Goal: Information Seeking & Learning: Learn about a topic

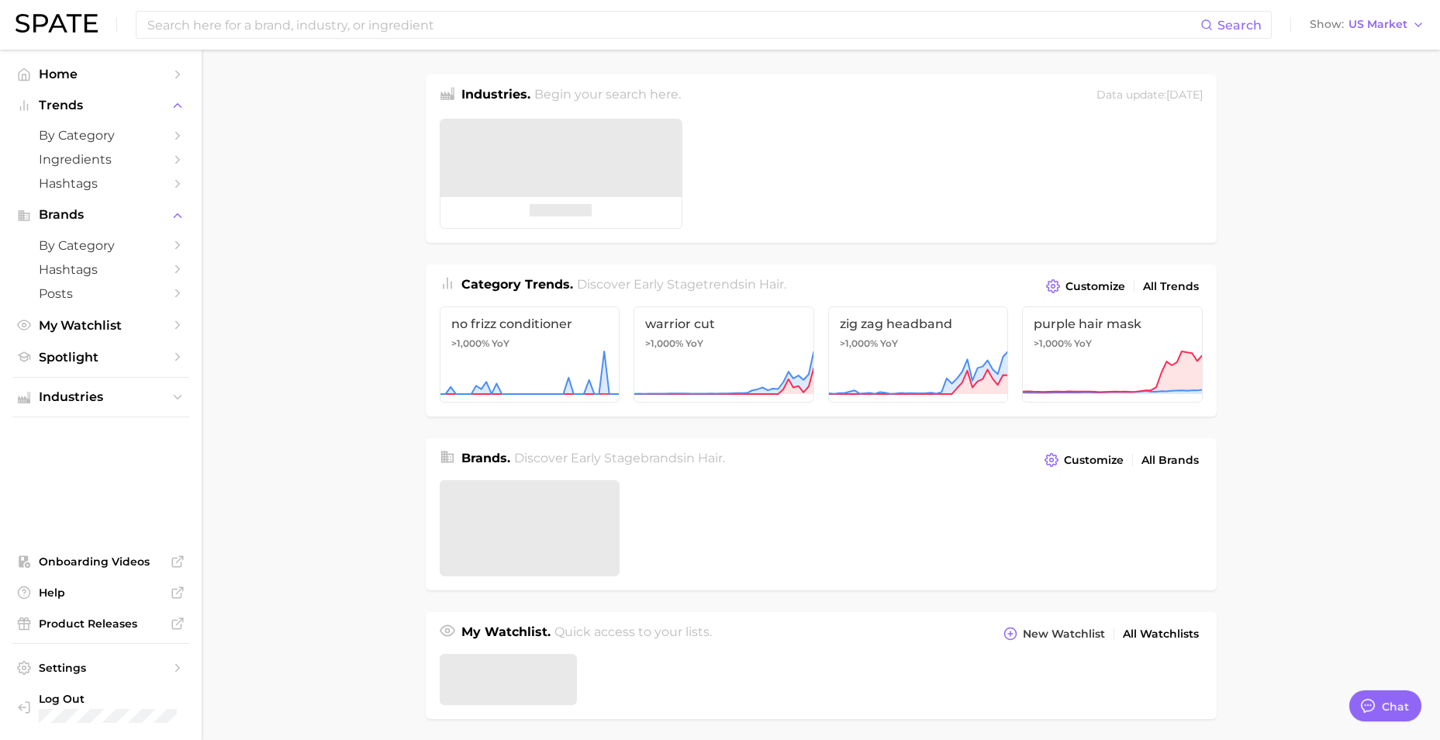
type textarea "x"
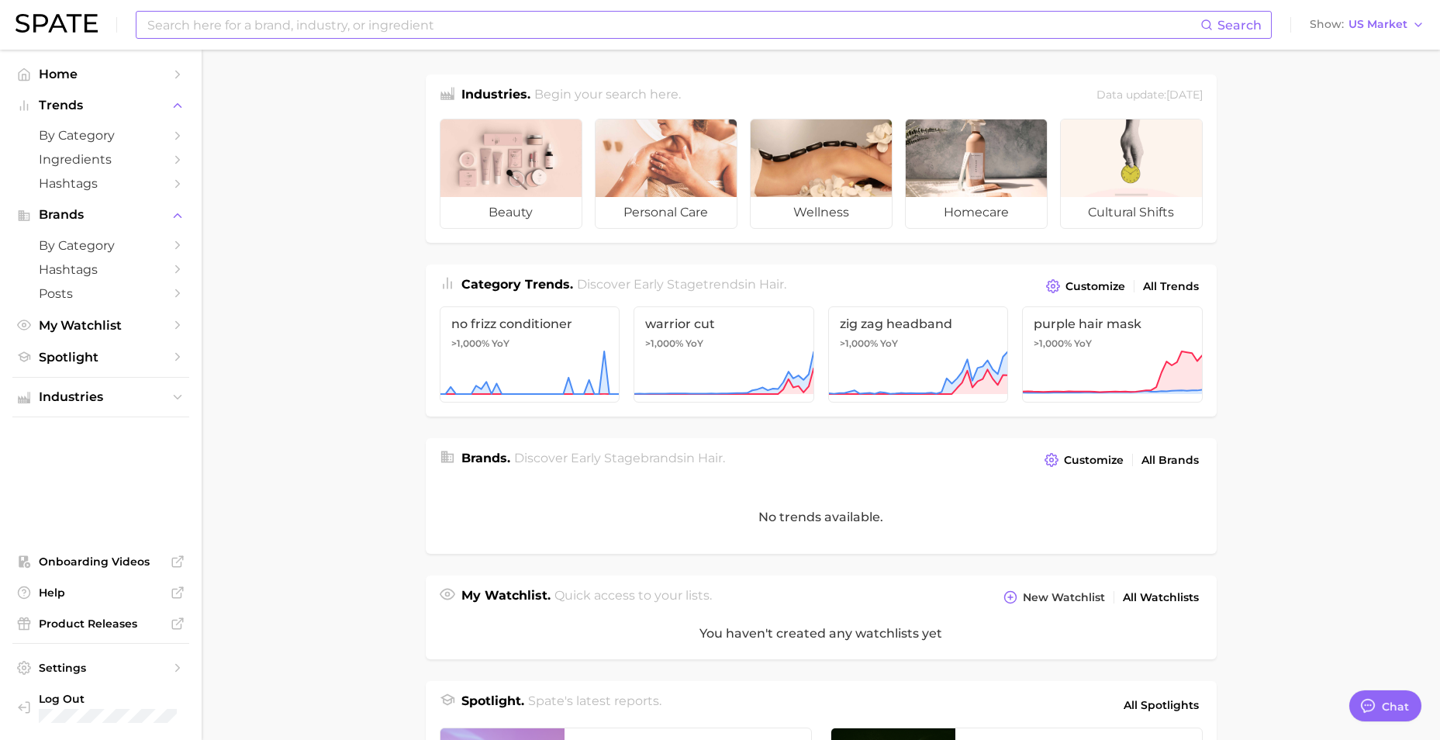
click at [315, 26] on input at bounding box center [673, 25] width 1055 height 26
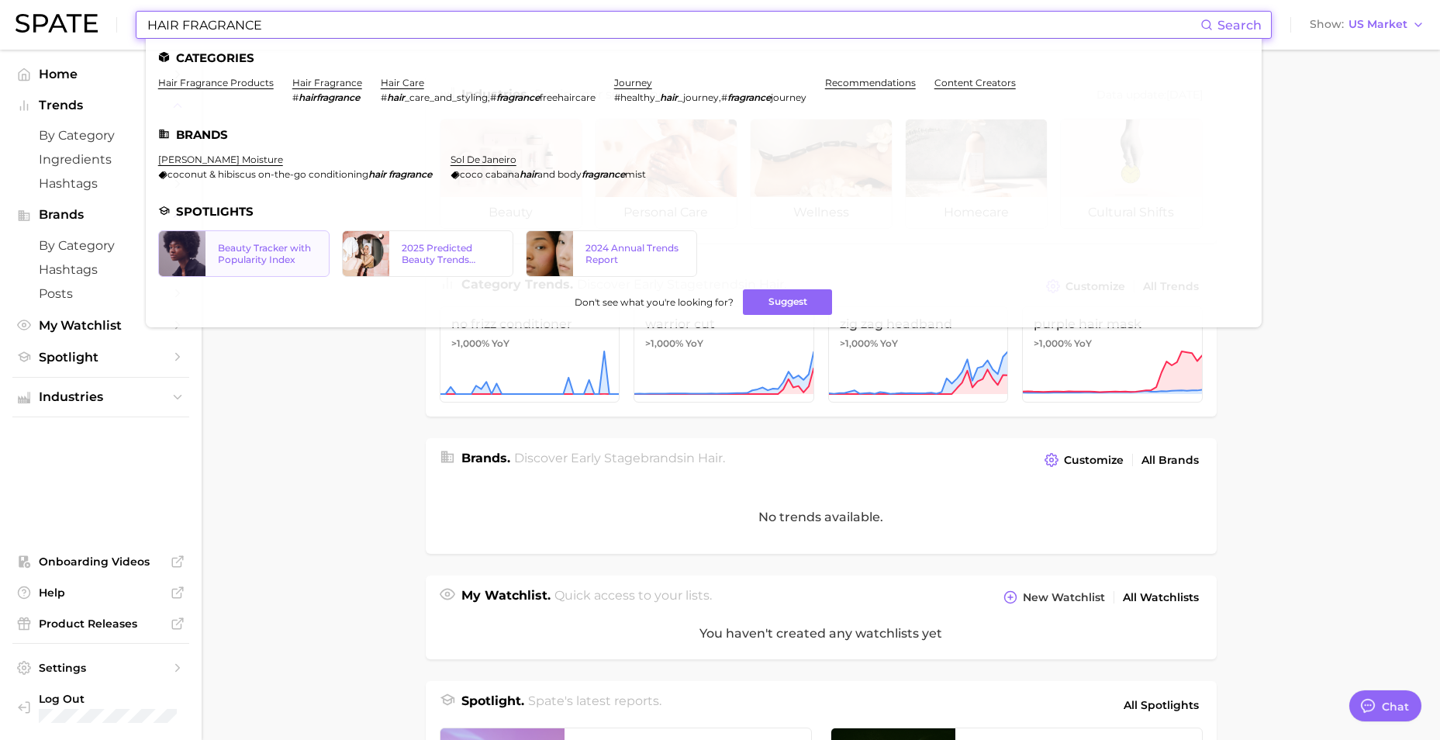
type input "HAIR FRAGRANCE"
click at [292, 243] on div "Beauty Tracker with Popularity Index" at bounding box center [267, 253] width 98 height 23
click at [398, 261] on div "2025 Predicted Beauty Trends Report" at bounding box center [450, 253] width 123 height 23
click at [330, 88] on link "hair fragrance" at bounding box center [327, 83] width 70 height 12
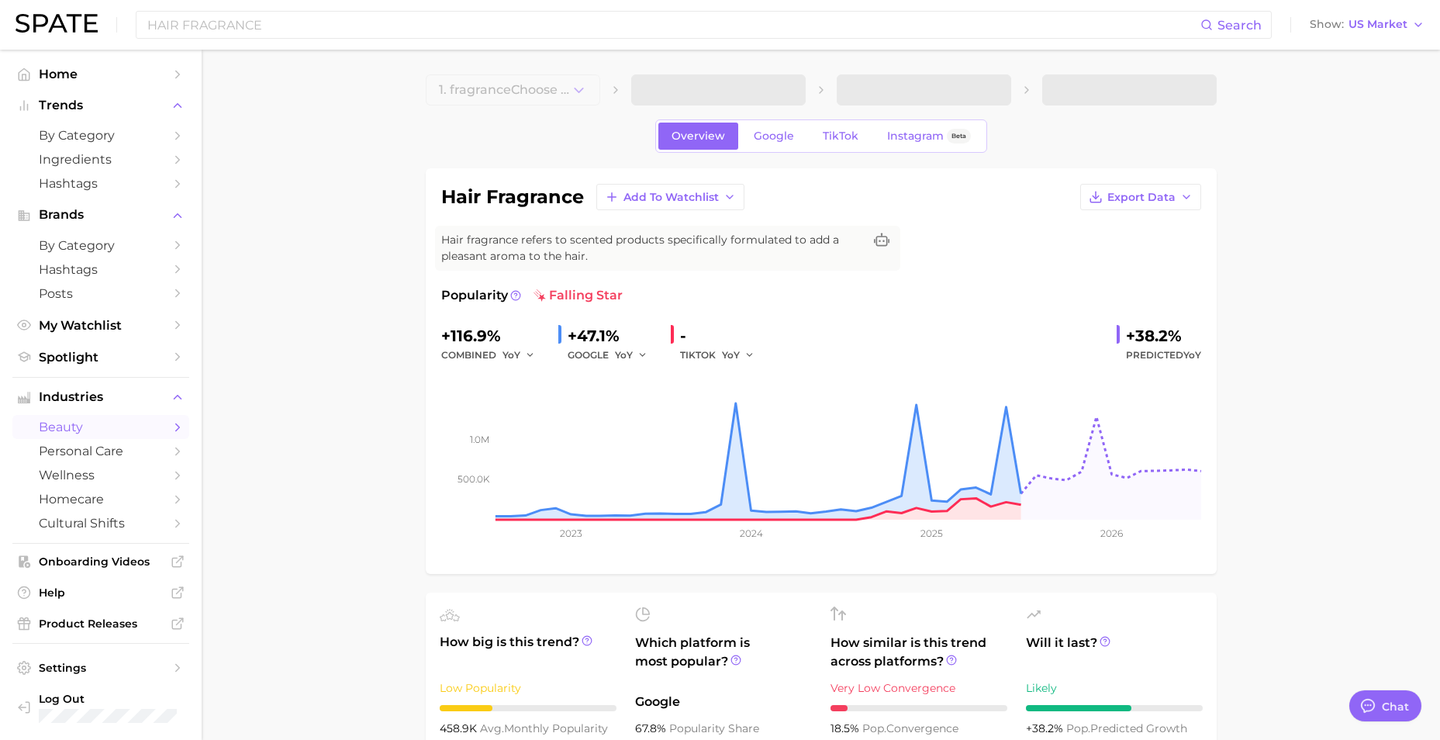
type textarea "x"
click at [879, 93] on span "3. hair fragrance products" at bounding box center [907, 90] width 115 height 15
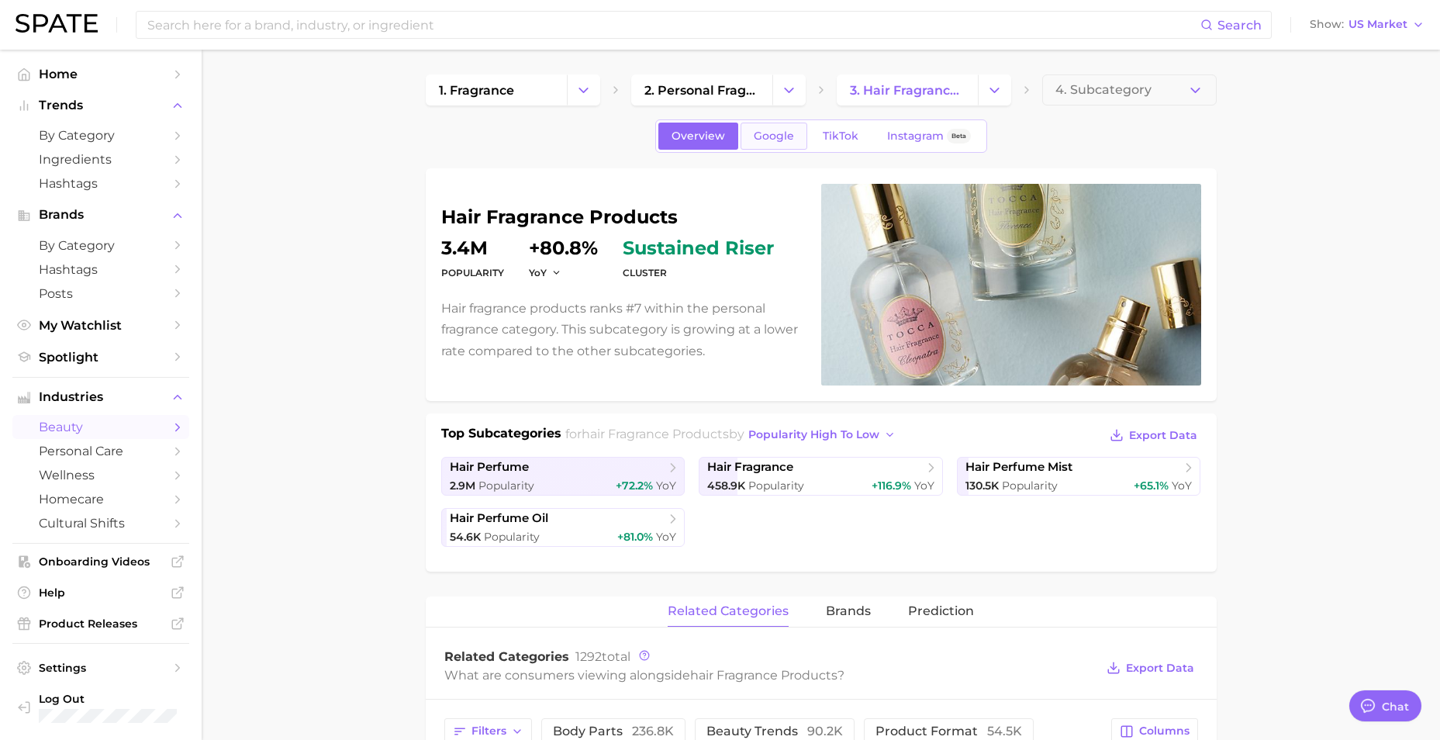
click at [788, 132] on span "Google" at bounding box center [774, 136] width 40 height 13
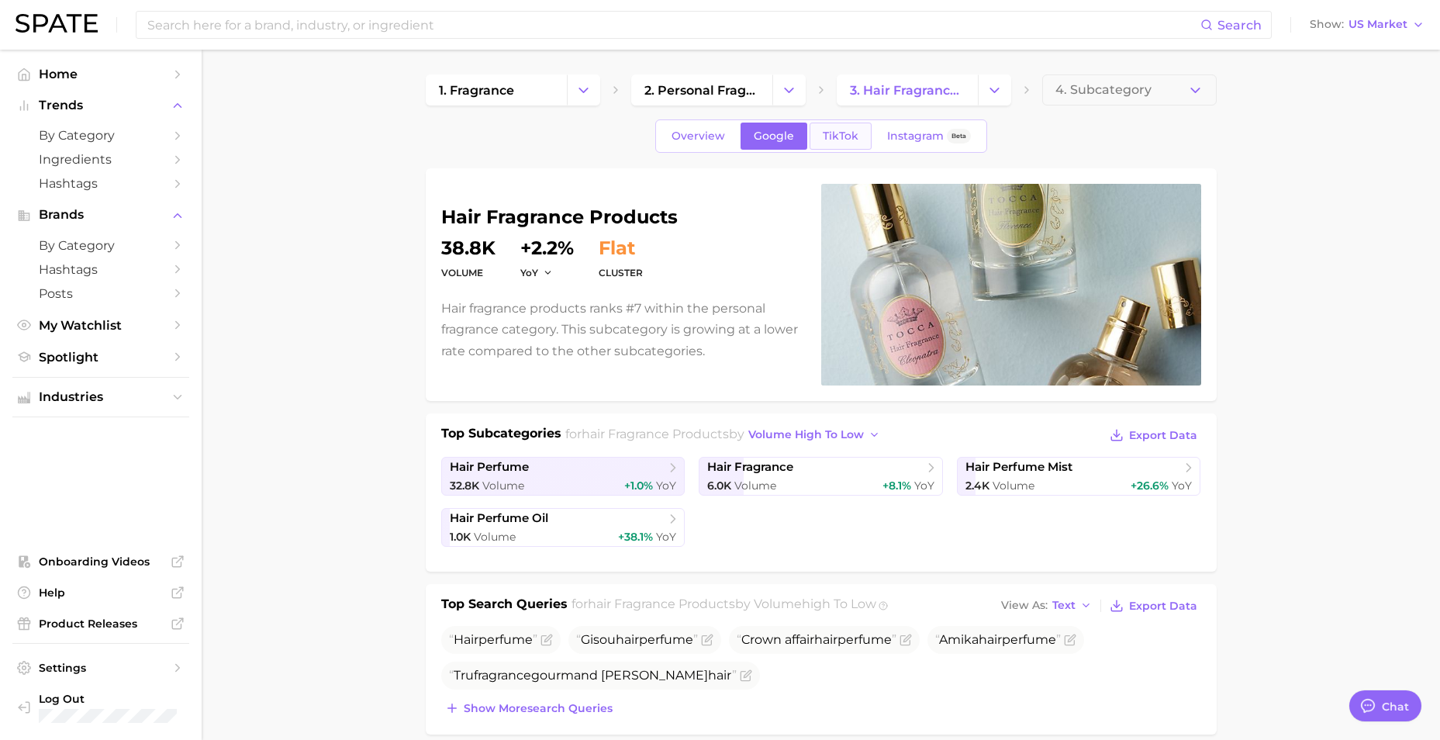
click at [825, 140] on span "TikTok" at bounding box center [841, 136] width 36 height 13
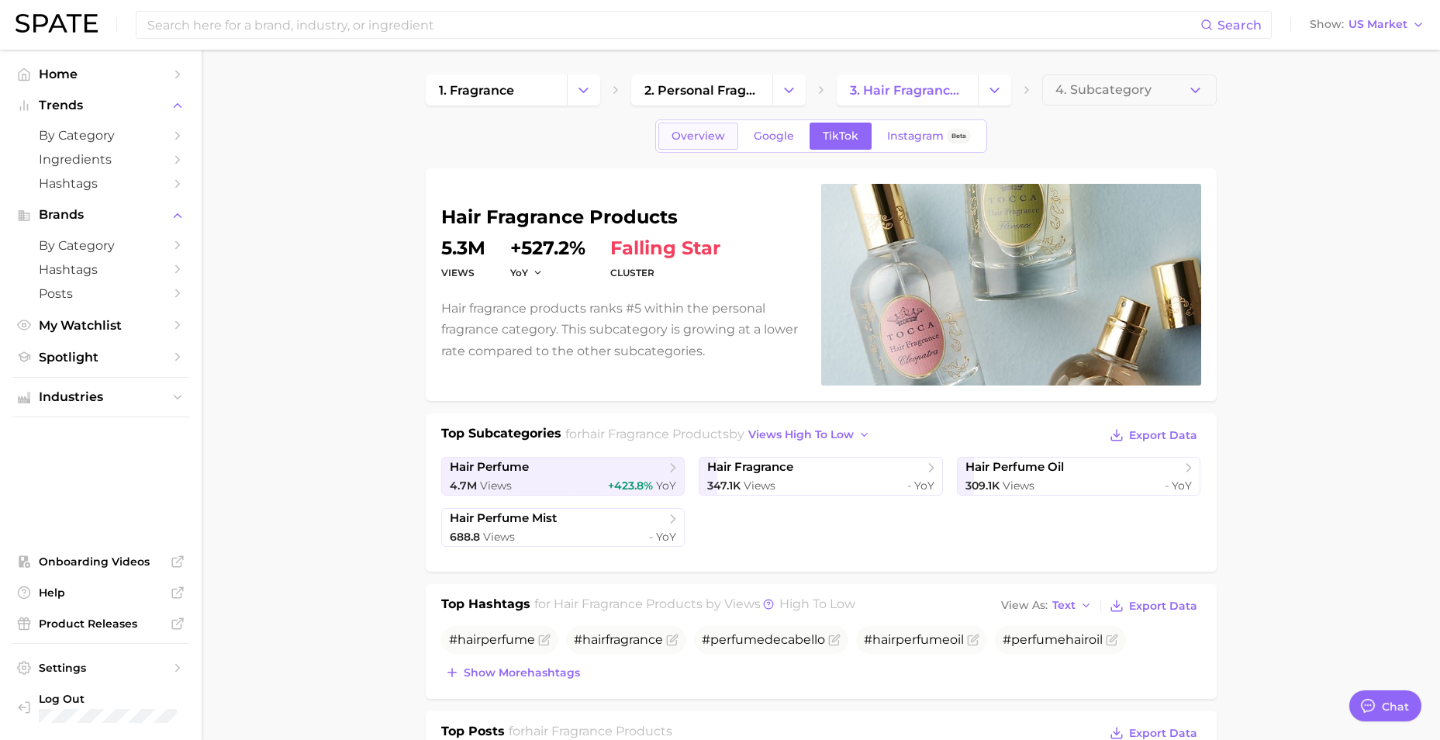
click at [717, 132] on span "Overview" at bounding box center [699, 136] width 54 height 13
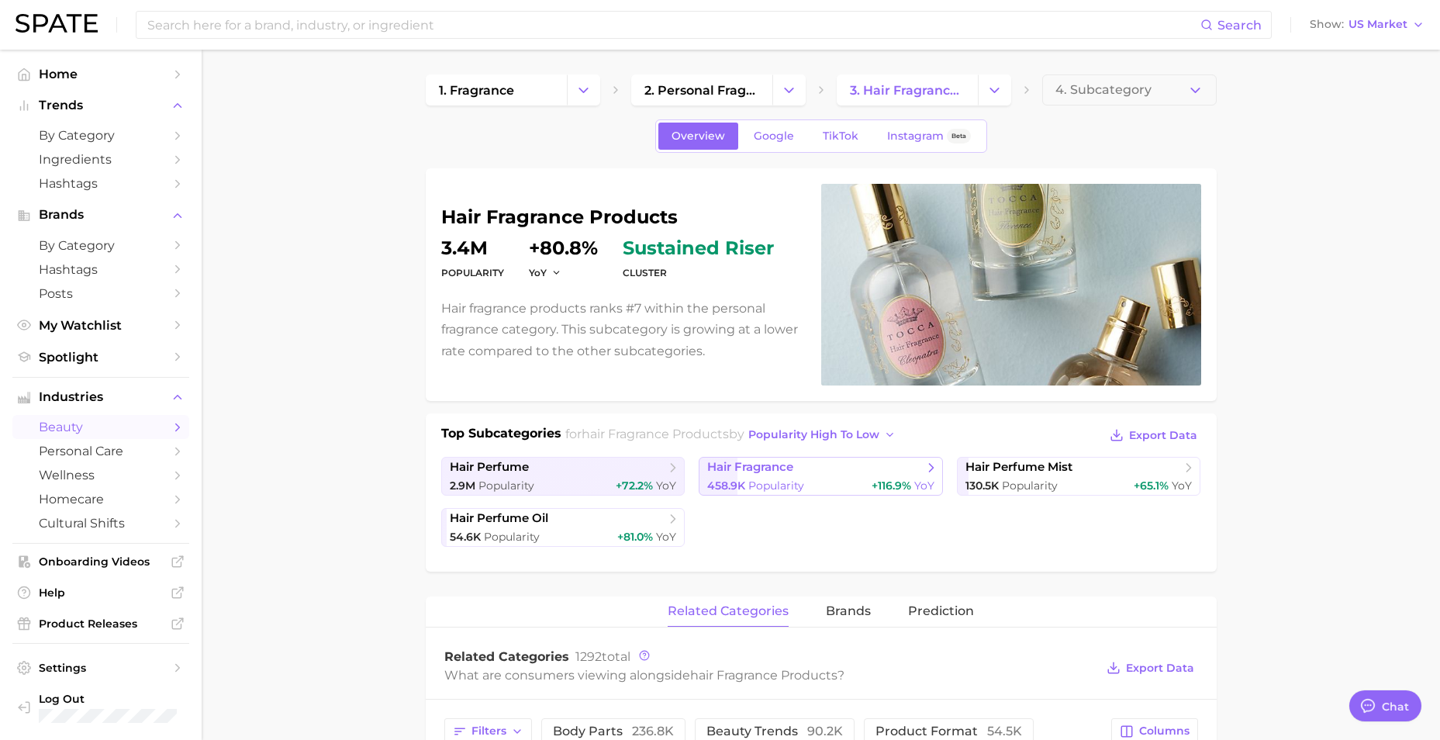
click at [813, 472] on span "hair fragrance" at bounding box center [815, 468] width 216 height 16
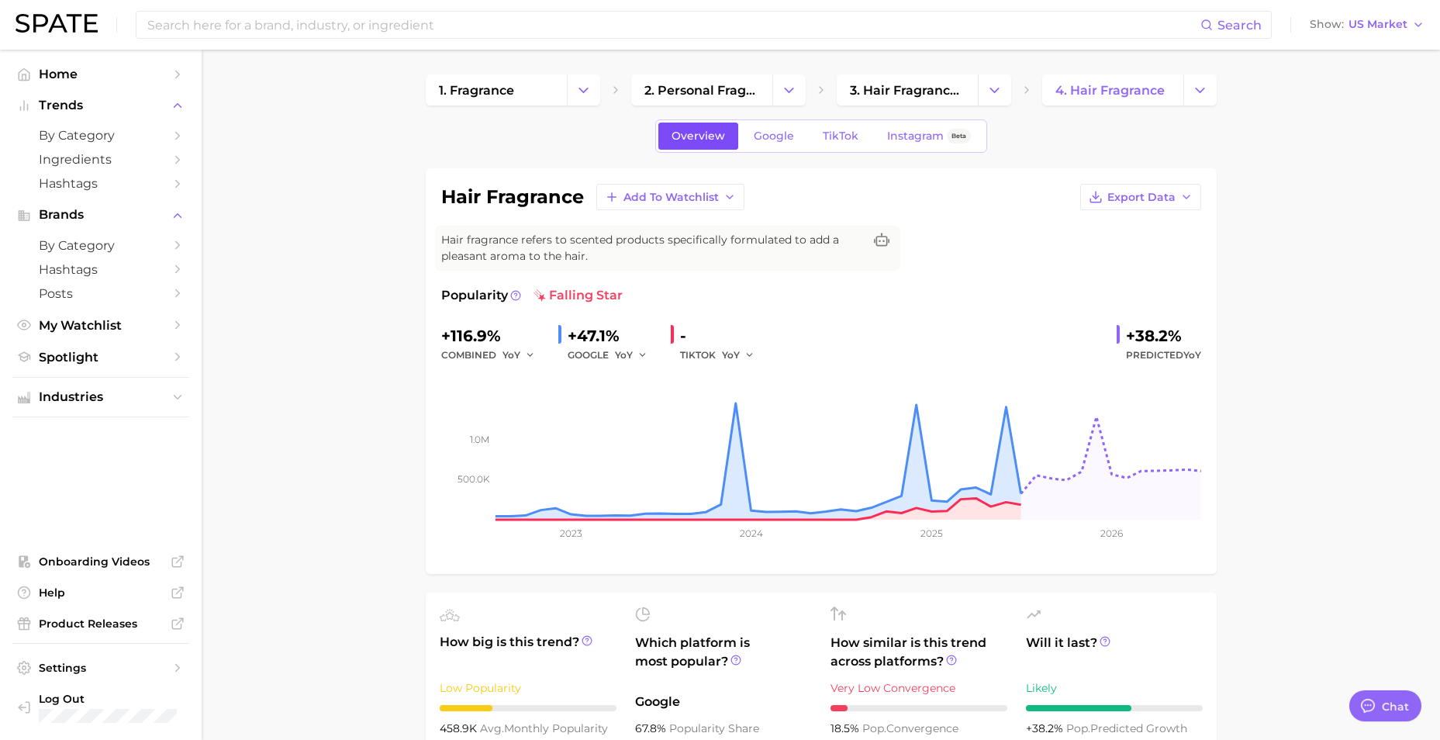
click at [720, 134] on span "Overview" at bounding box center [699, 136] width 54 height 13
click at [875, 98] on link "3. hair fragrance products" at bounding box center [907, 89] width 141 height 31
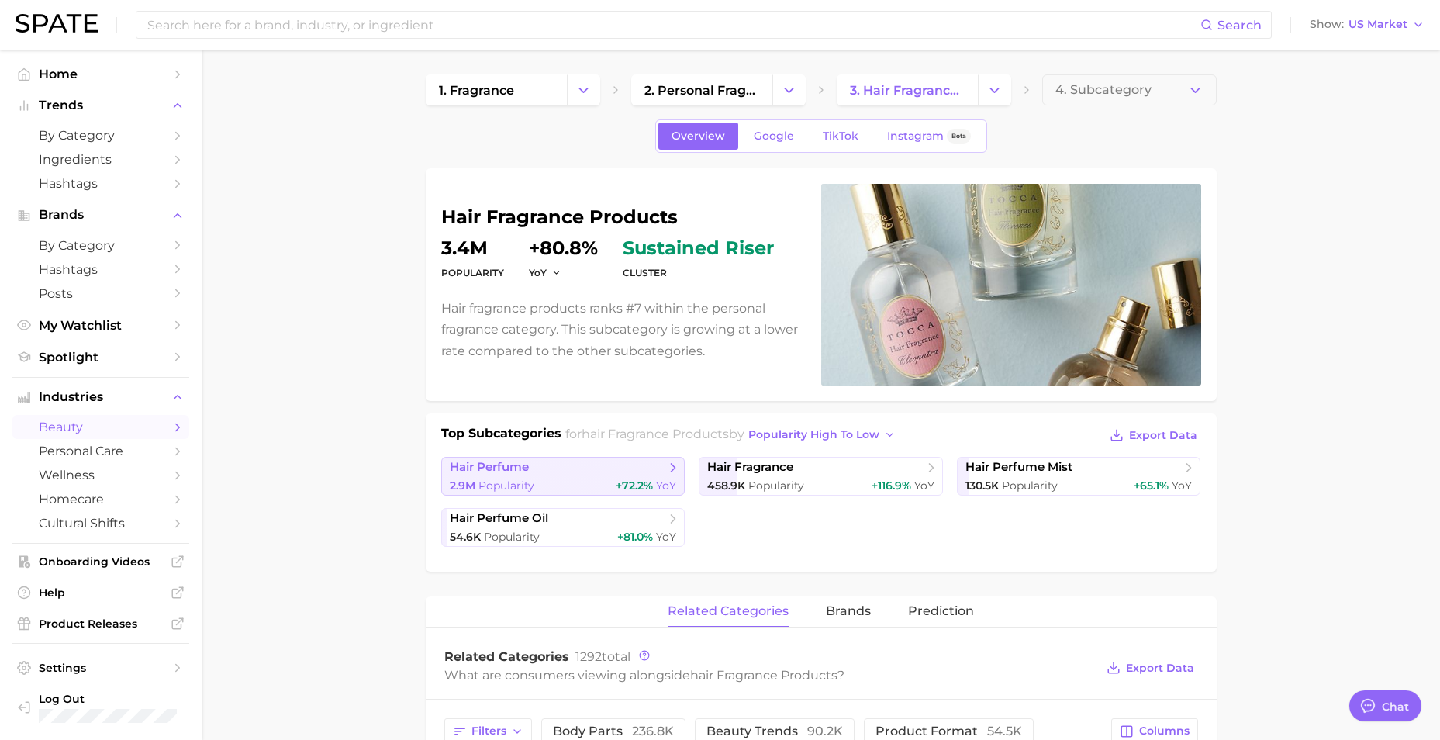
click at [577, 478] on div "2.9m Popularity +72.2% YoY" at bounding box center [563, 485] width 227 height 15
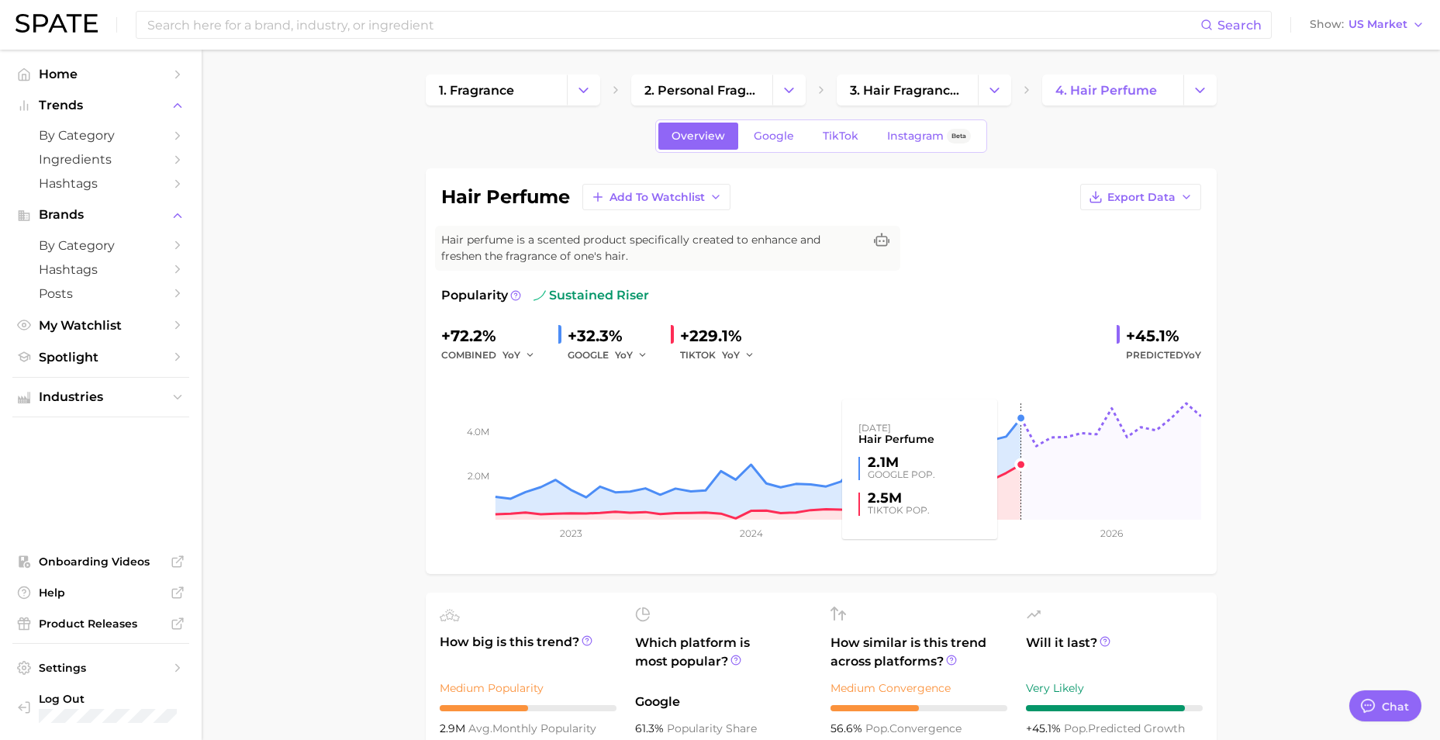
click at [1019, 425] on rect at bounding box center [821, 441] width 760 height 155
click at [987, 448] on rect at bounding box center [821, 441] width 760 height 155
click at [1000, 429] on rect at bounding box center [821, 441] width 760 height 155
click at [498, 297] on span "Popularity" at bounding box center [474, 295] width 67 height 19
click at [515, 295] on icon at bounding box center [515, 294] width 2 height 3
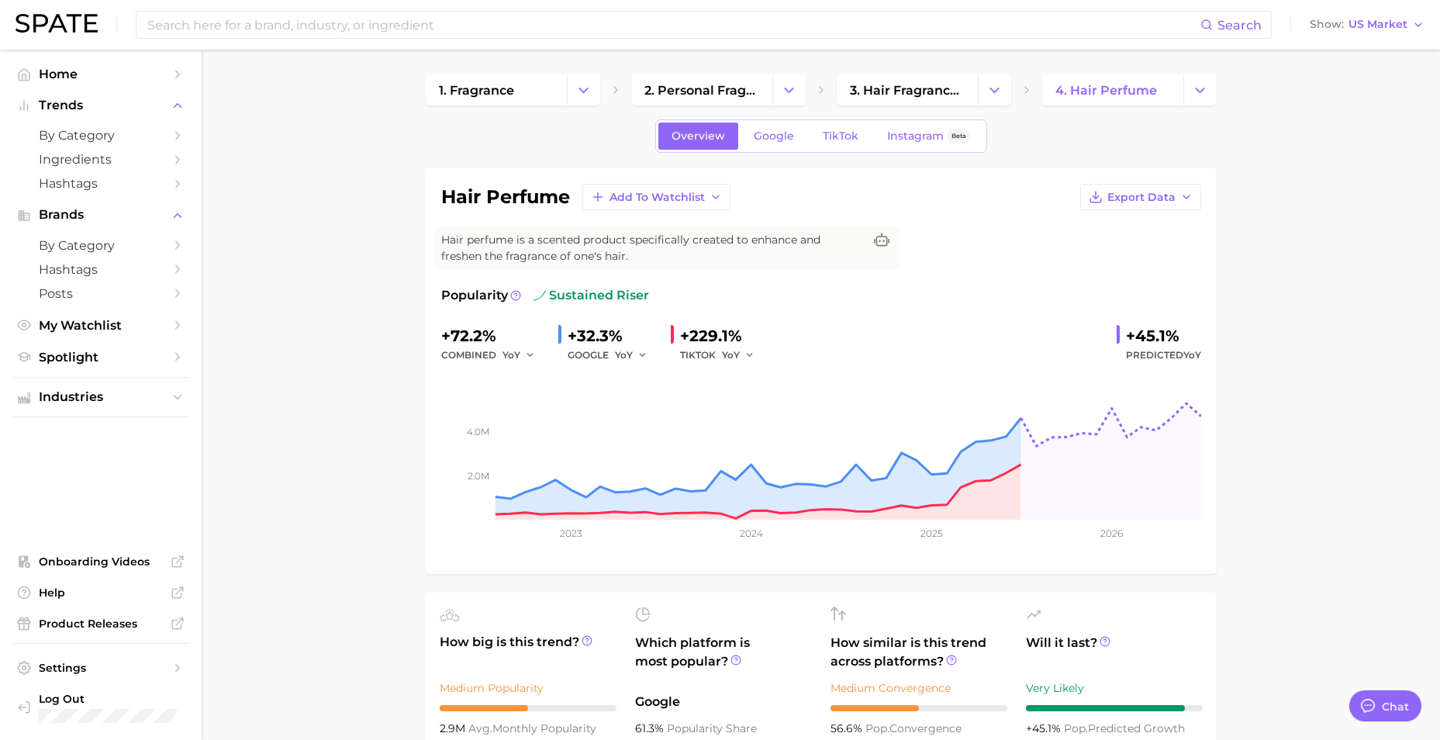
click at [886, 98] on link "3. hair fragrance products" at bounding box center [907, 89] width 141 height 31
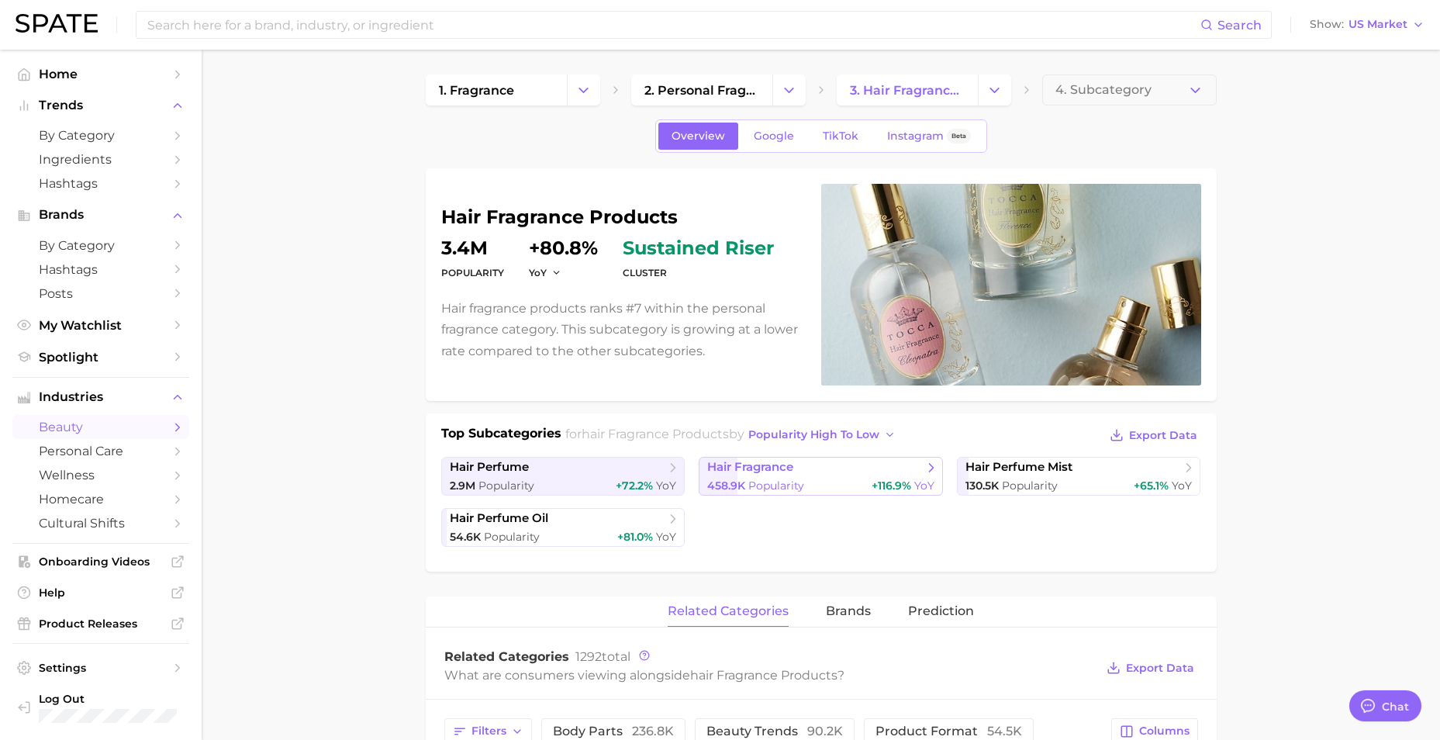
click at [841, 474] on span "hair fragrance" at bounding box center [815, 468] width 216 height 16
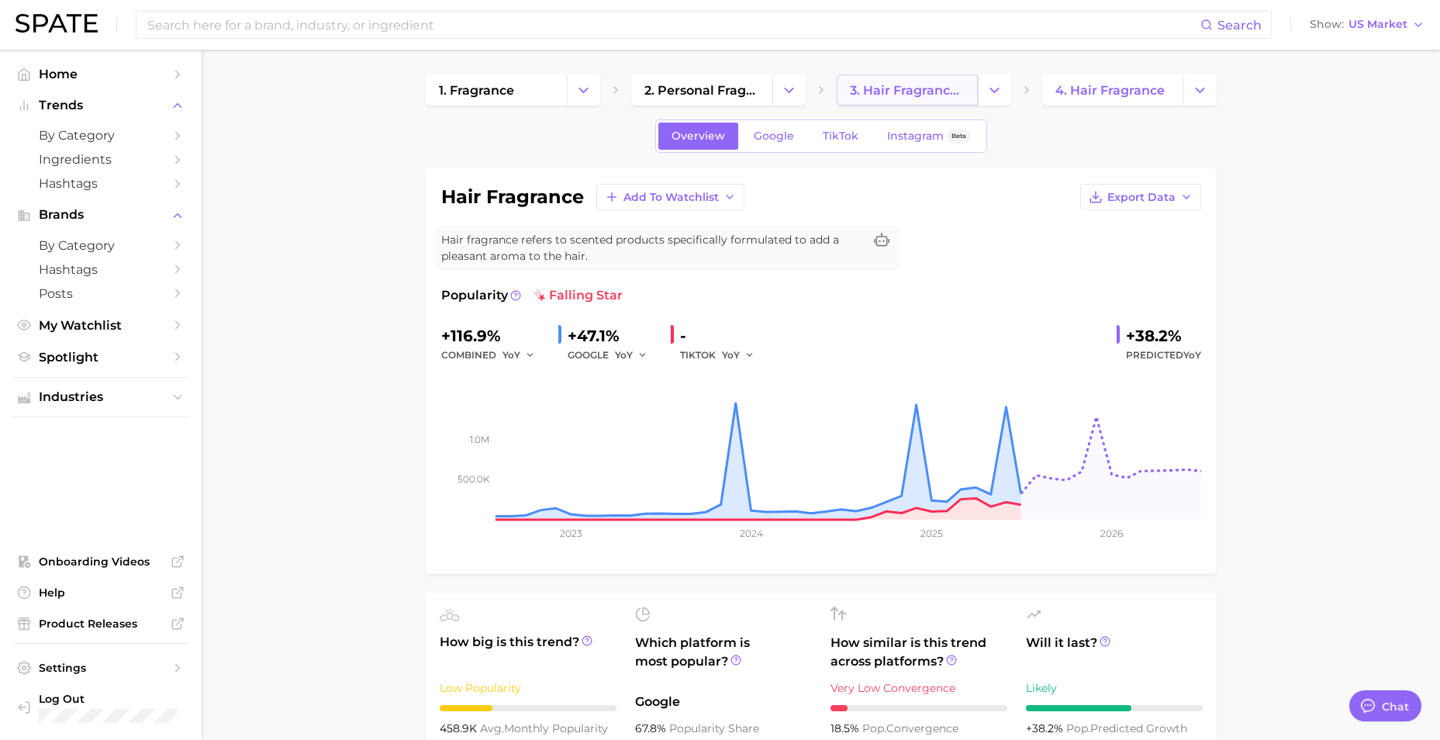
click at [894, 92] on span "3. hair fragrance products" at bounding box center [907, 90] width 115 height 15
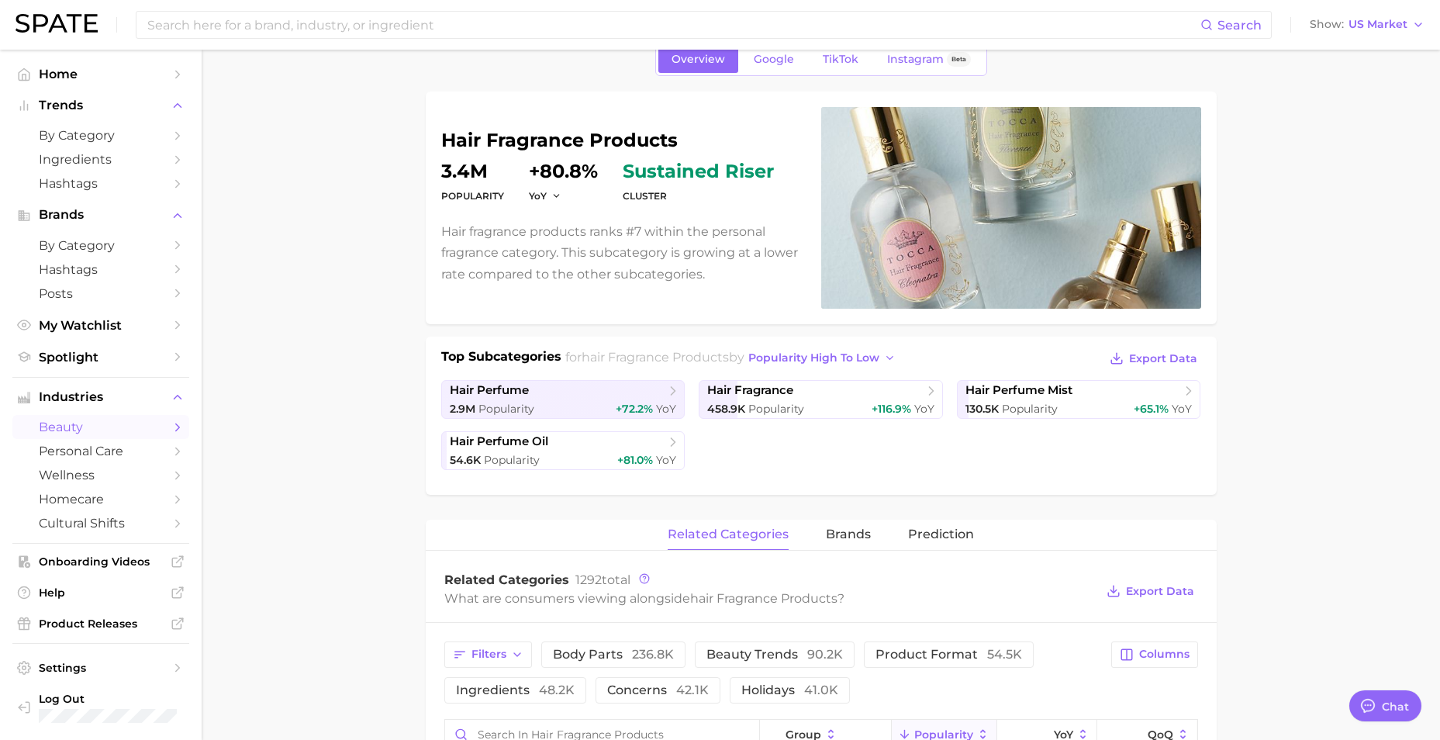
scroll to position [78, 0]
click at [551, 194] on icon "button" at bounding box center [556, 195] width 11 height 11
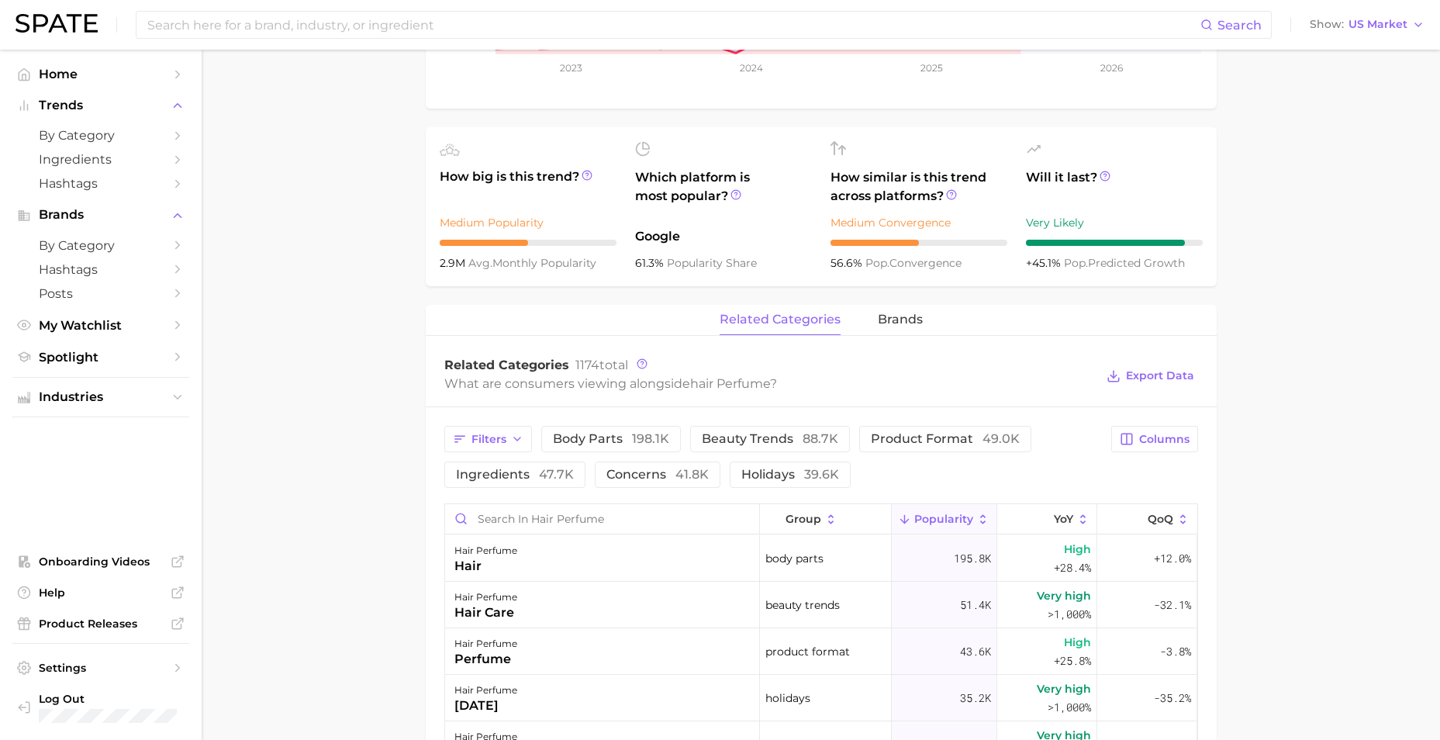
scroll to position [465, 0]
click at [88, 80] on span "Home" at bounding box center [101, 74] width 124 height 15
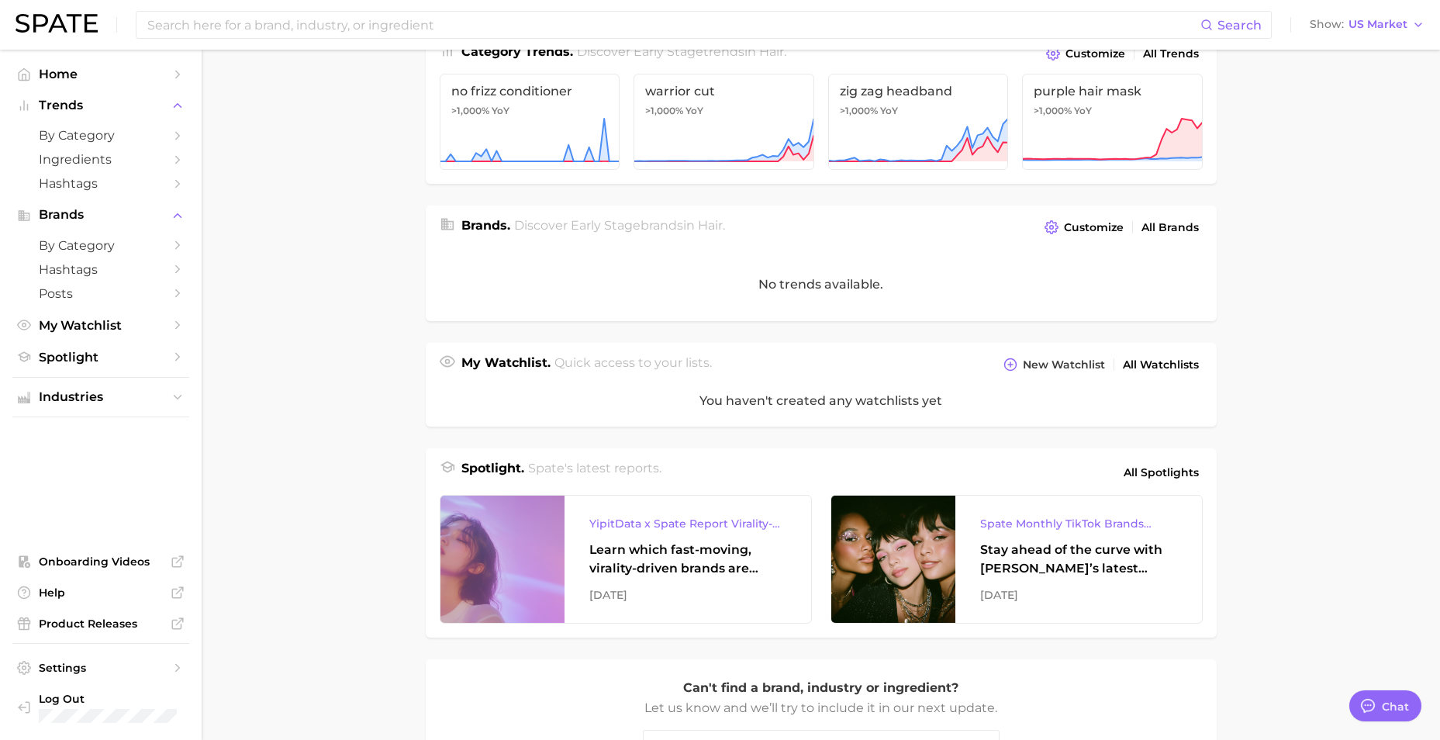
scroll to position [310, 0]
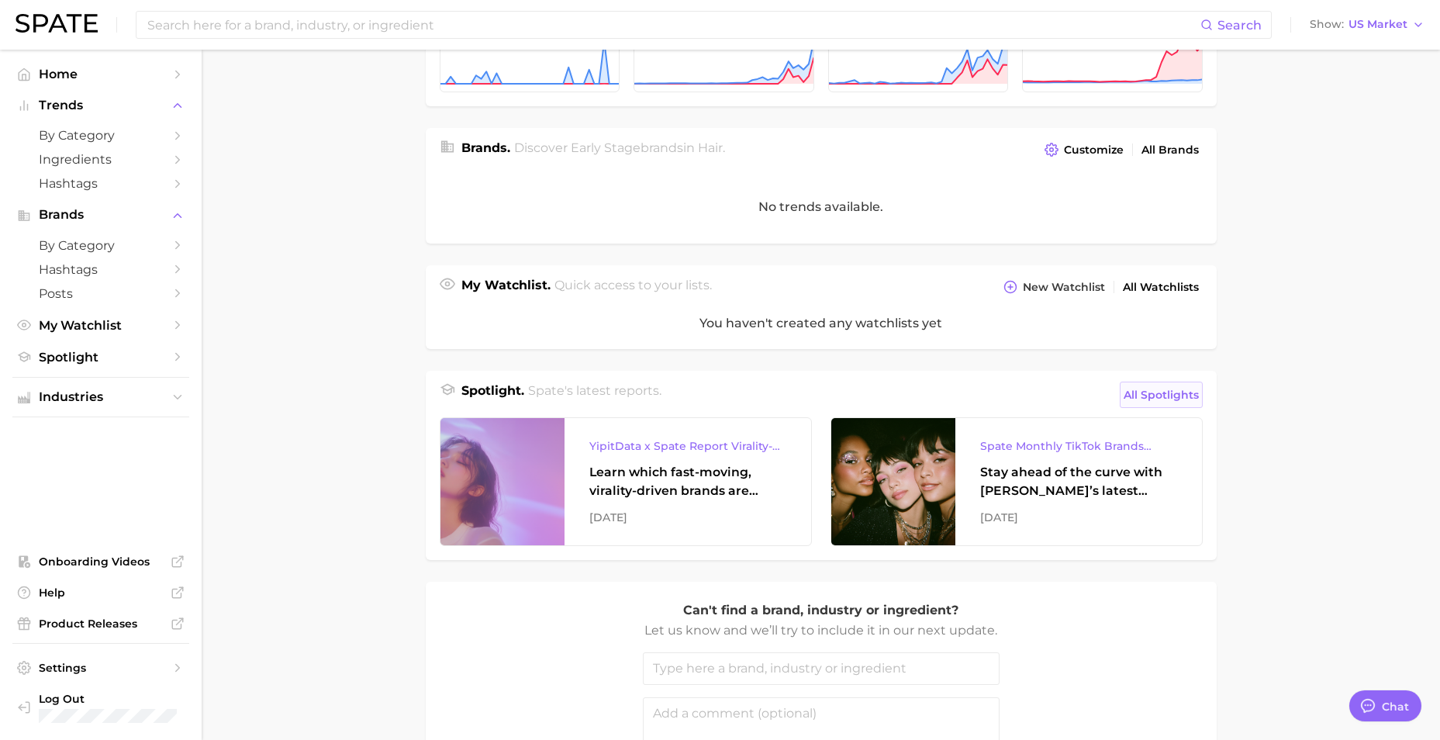
click at [1138, 399] on span "All Spotlights" at bounding box center [1161, 394] width 75 height 19
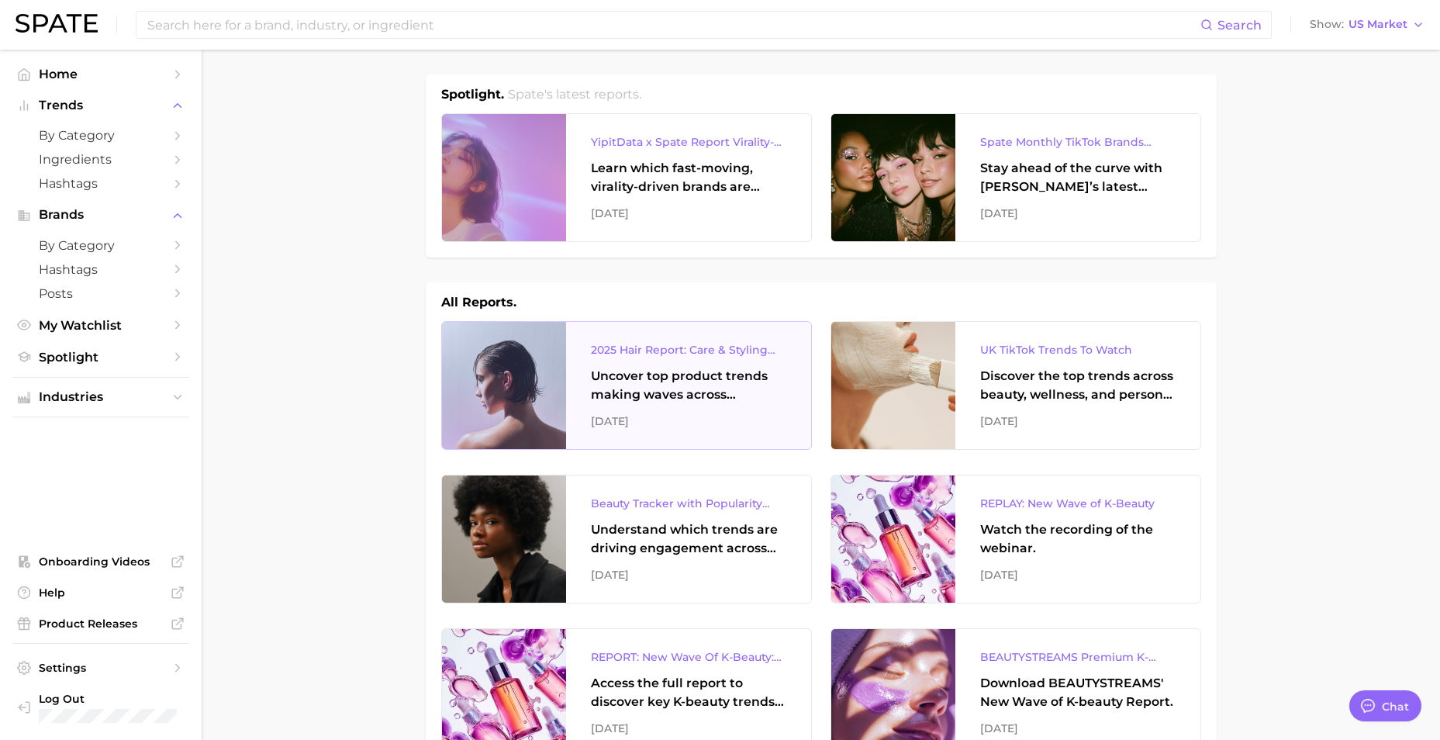
click at [698, 351] on div "2025 Hair Report: Care & Styling Products" at bounding box center [688, 349] width 195 height 19
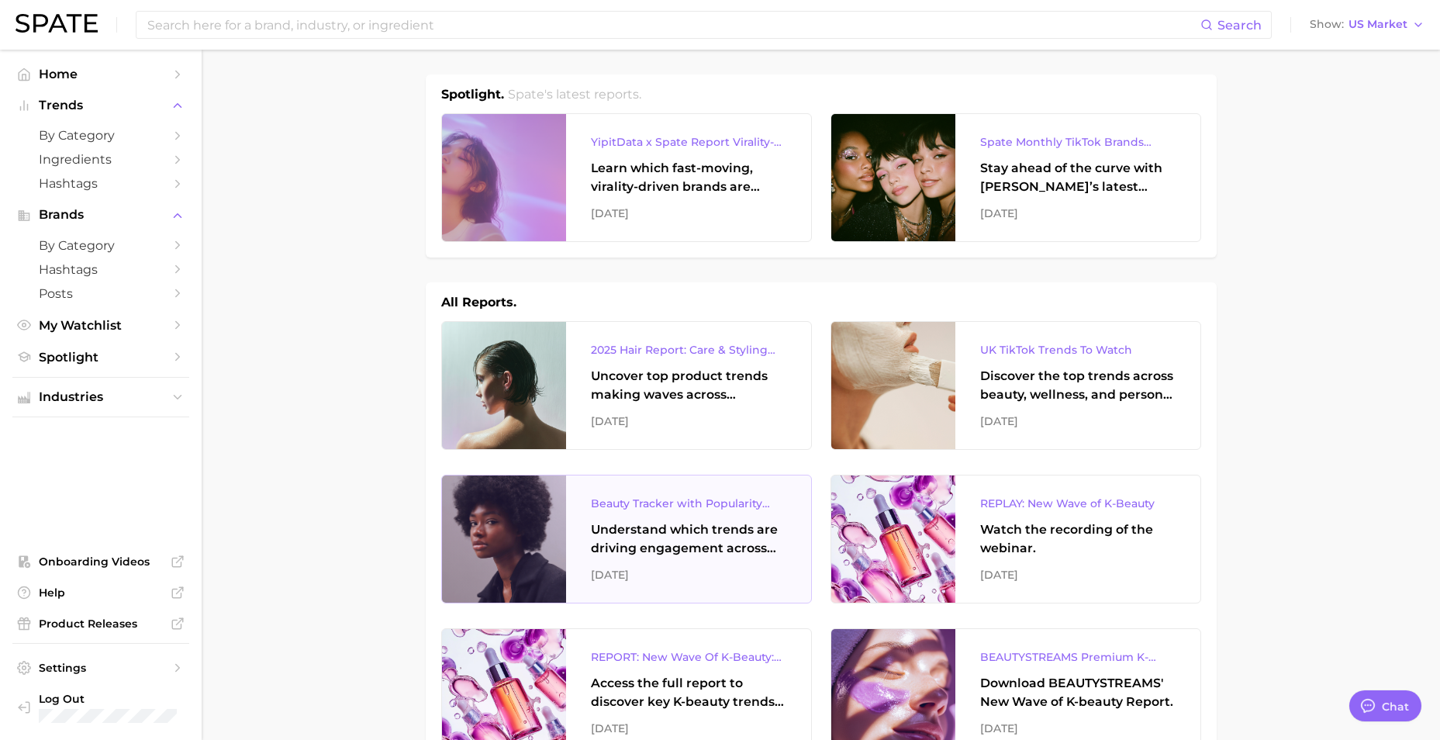
click at [637, 506] on div "Beauty Tracker with Popularity Index" at bounding box center [688, 503] width 195 height 19
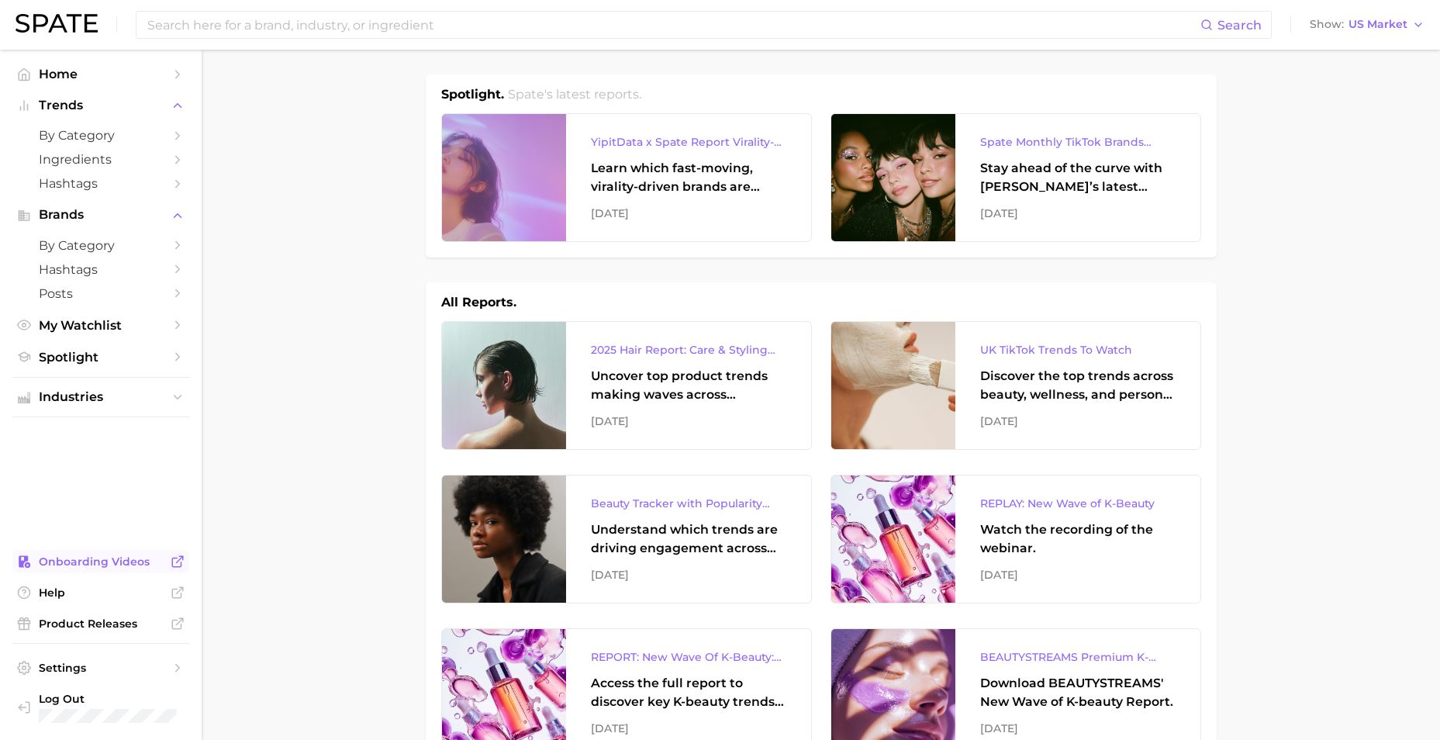
click at [76, 557] on span "Onboarding Videos" at bounding box center [101, 561] width 124 height 14
